Goal: Task Accomplishment & Management: Manage account settings

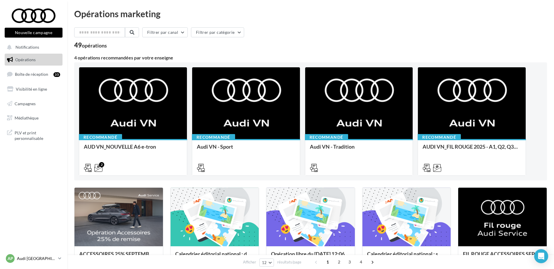
click at [41, 257] on p "Audi [GEOGRAPHIC_DATA] 16" at bounding box center [36, 259] width 39 height 6
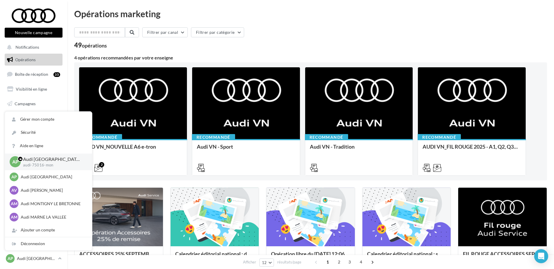
click at [276, 55] on div "Filtrer par canal Filtrer par catégorie 49 opérations 4 opérations recommandées…" at bounding box center [310, 267] width 473 height 480
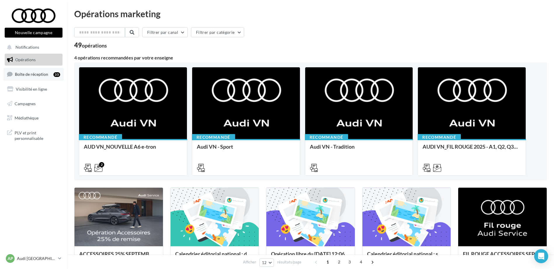
click at [36, 78] on link "Boîte de réception 35" at bounding box center [34, 74] width 60 height 13
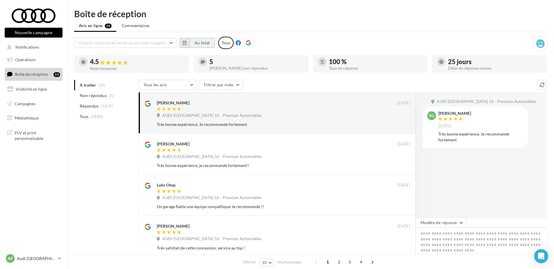
click at [199, 44] on button "Au total" at bounding box center [201, 43] width 25 height 10
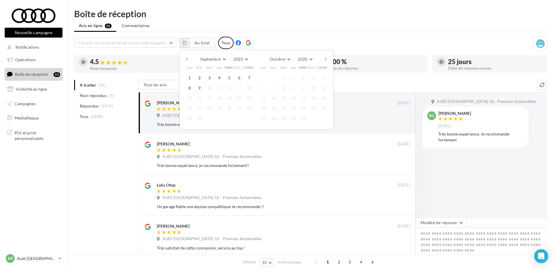
click at [186, 58] on button "button" at bounding box center [186, 59] width 5 height 8
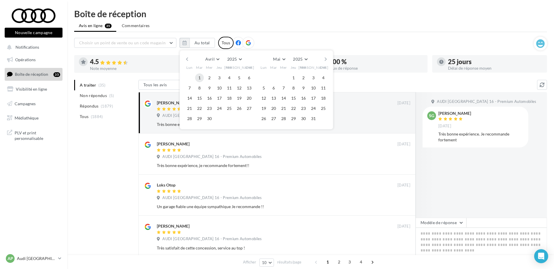
click at [198, 80] on button "1" at bounding box center [199, 78] width 9 height 9
click at [327, 59] on button "button" at bounding box center [325, 59] width 5 height 8
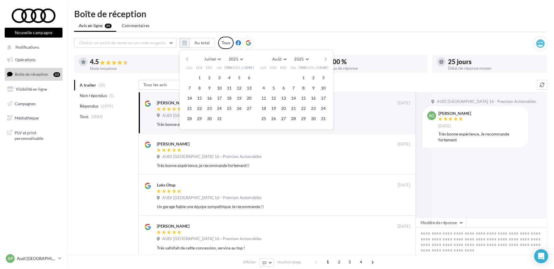
click at [327, 59] on button "button" at bounding box center [325, 59] width 5 height 8
click at [201, 86] on button "9" at bounding box center [199, 88] width 9 height 9
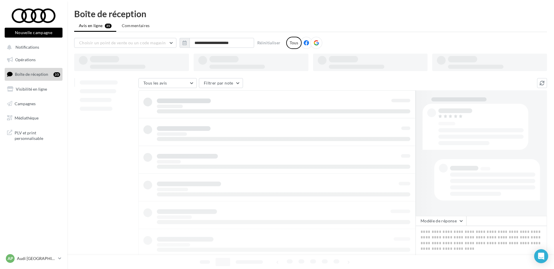
click at [313, 25] on ul "Avis en ligne 35 Commentaires" at bounding box center [310, 26] width 473 height 12
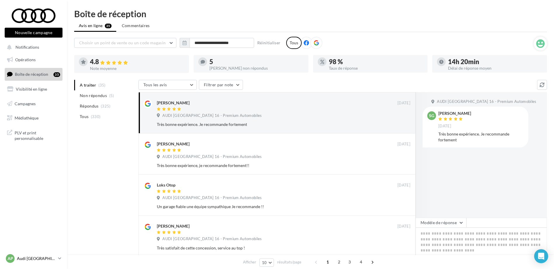
click at [37, 253] on link "AP Audi PARIS 16 audi-75016-mon" at bounding box center [34, 258] width 58 height 11
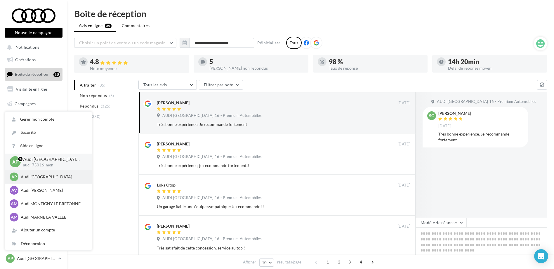
click at [48, 177] on p "Audi [GEOGRAPHIC_DATA]" at bounding box center [53, 177] width 64 height 6
